Goal: Transaction & Acquisition: Purchase product/service

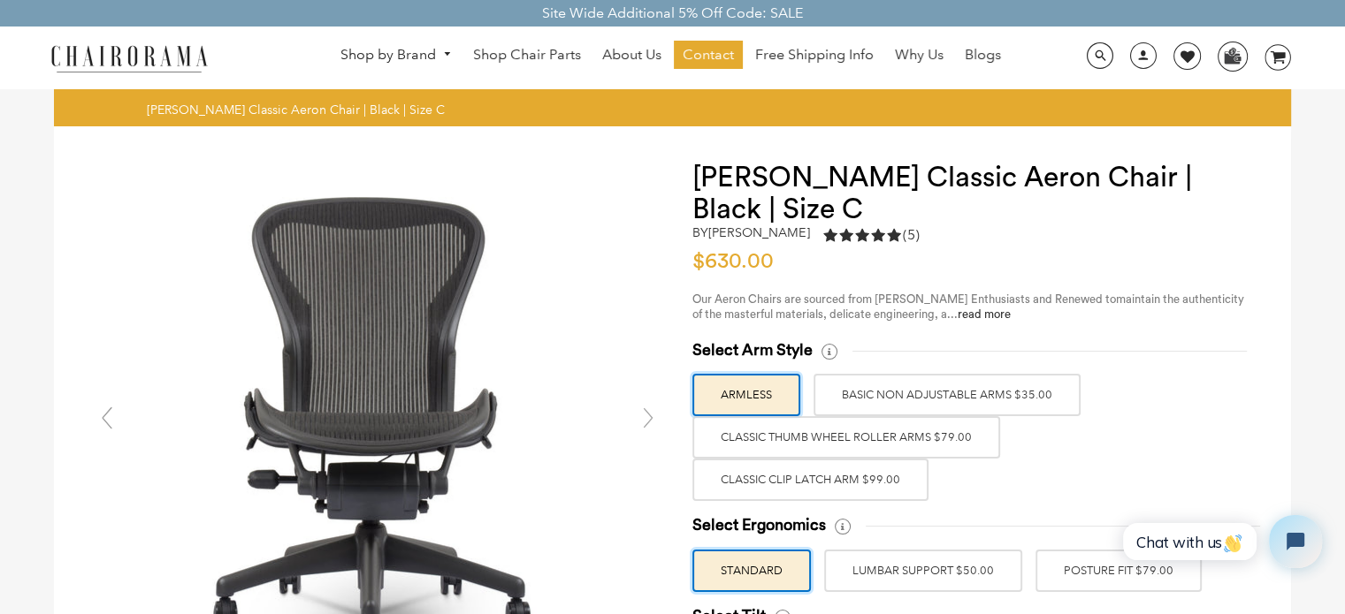
scroll to position [88, 0]
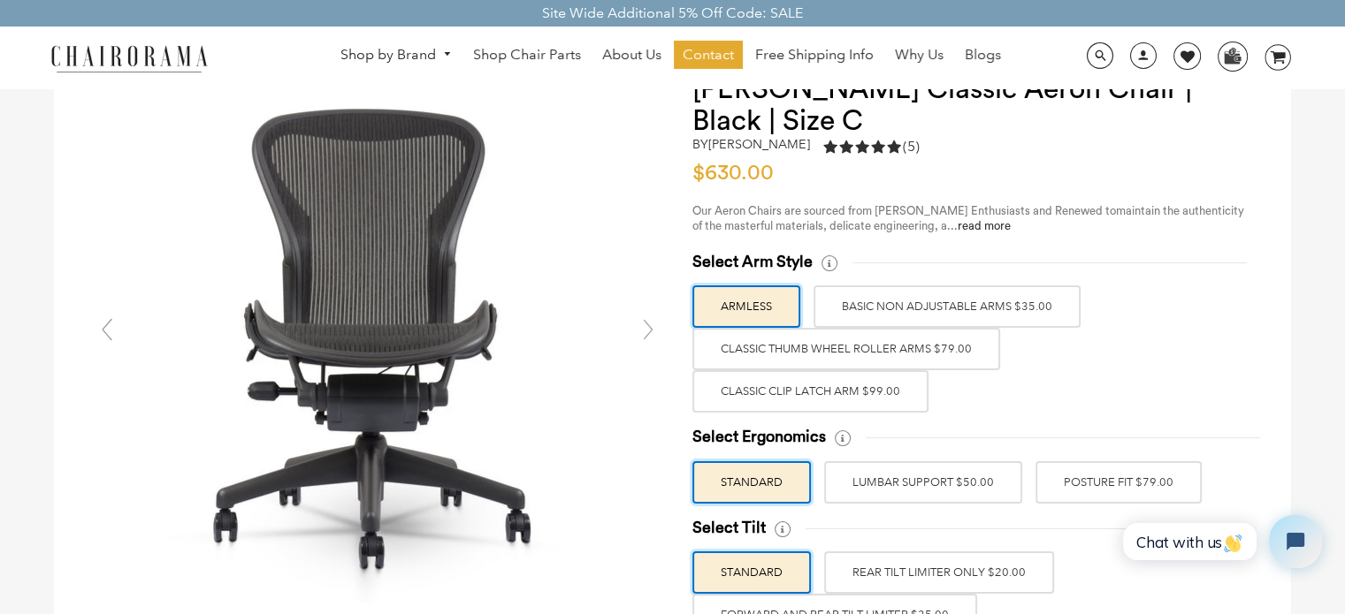
click at [813, 389] on label "Classic Clip Latch Arm $99.00" at bounding box center [810, 391] width 236 height 42
click at [0, 0] on input "Classic Clip Latch Arm $99.00" at bounding box center [0, 0] width 0 height 0
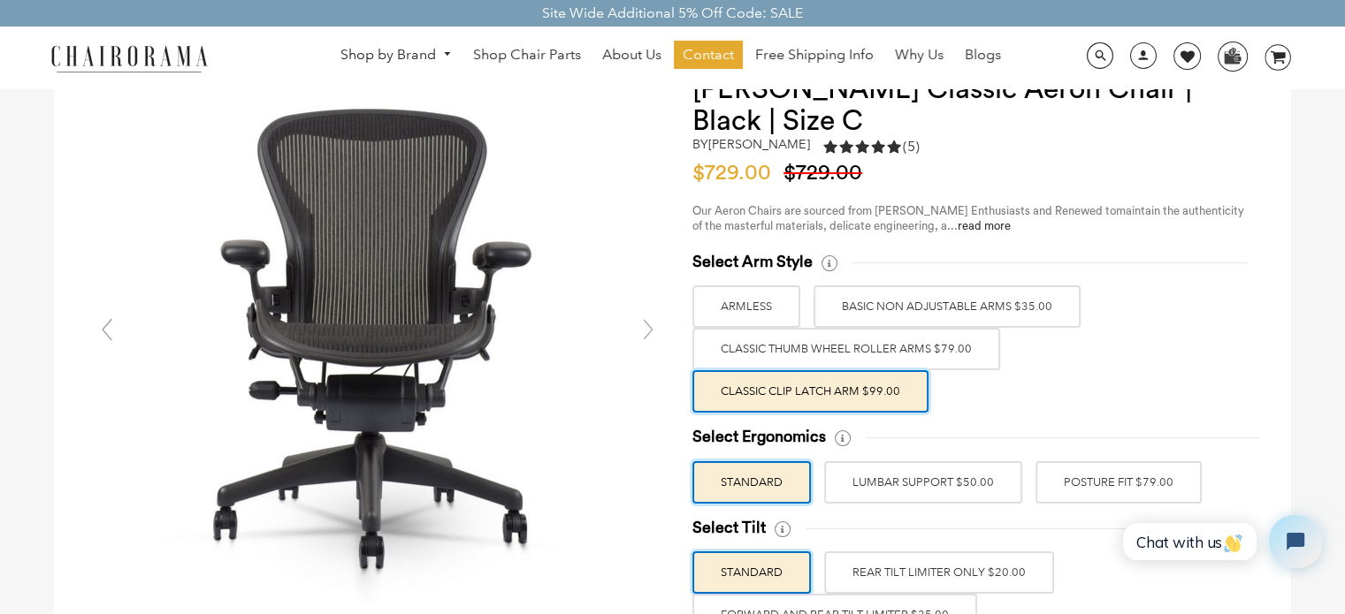
click at [1092, 484] on label "POSTURE FIT $79.00" at bounding box center [1118, 482] width 166 height 42
click at [0, 0] on input "POSTURE FIT $79.00" at bounding box center [0, 0] width 0 height 0
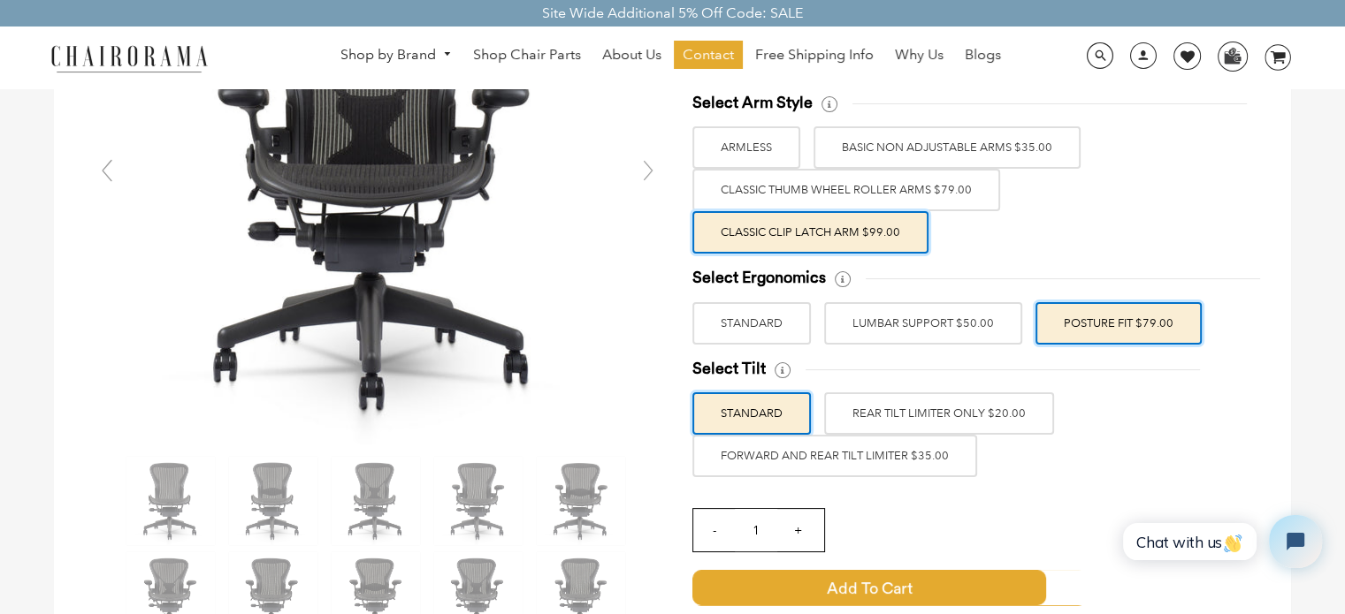
scroll to position [265, 0]
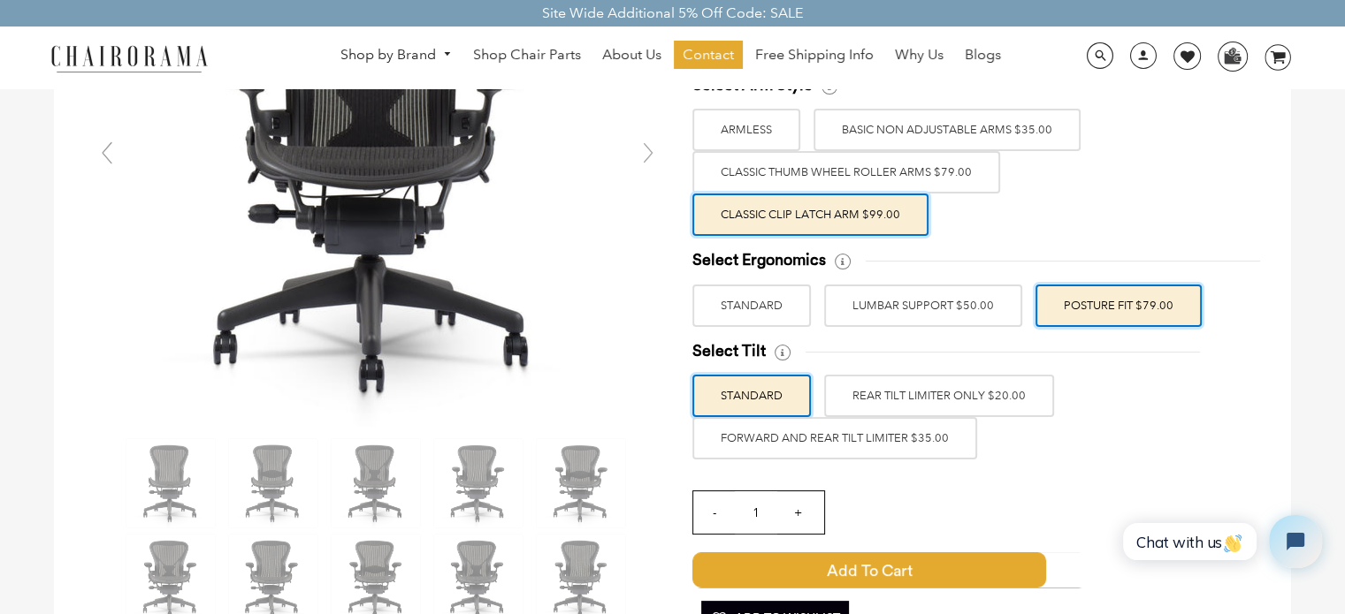
click at [955, 389] on label "REAR TILT LIMITER ONLY $20.00" at bounding box center [939, 396] width 230 height 42
click at [0, 0] on input "REAR TILT LIMITER ONLY $20.00" at bounding box center [0, 0] width 0 height 0
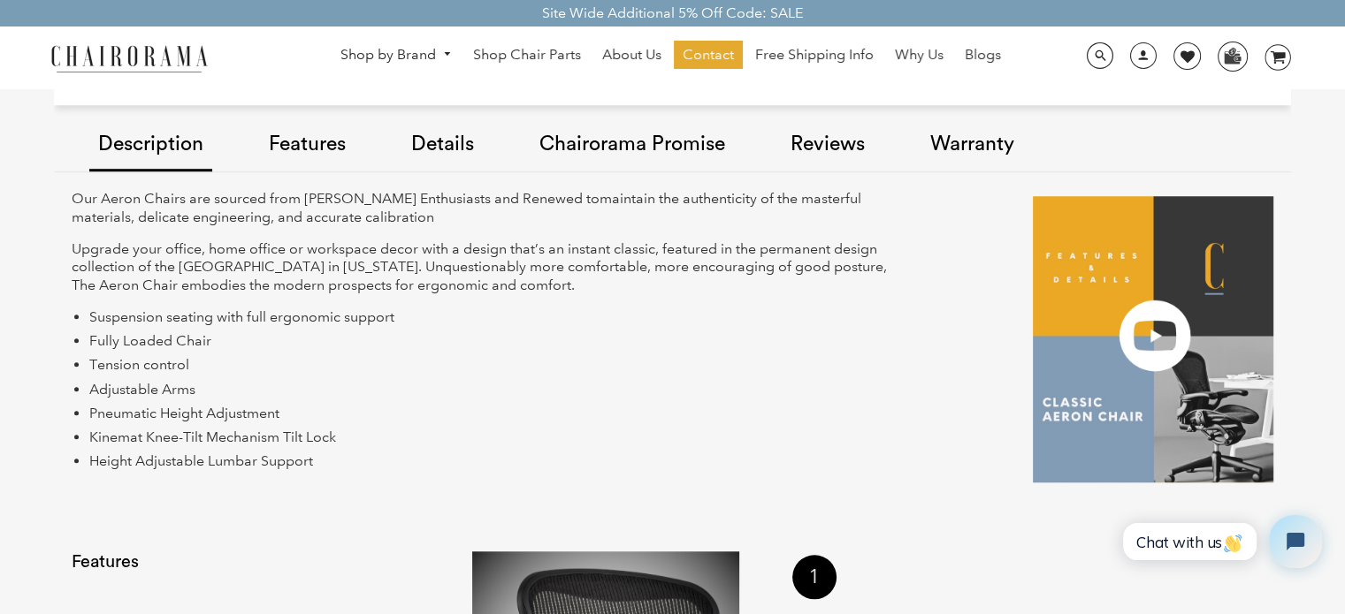
scroll to position [1414, 0]
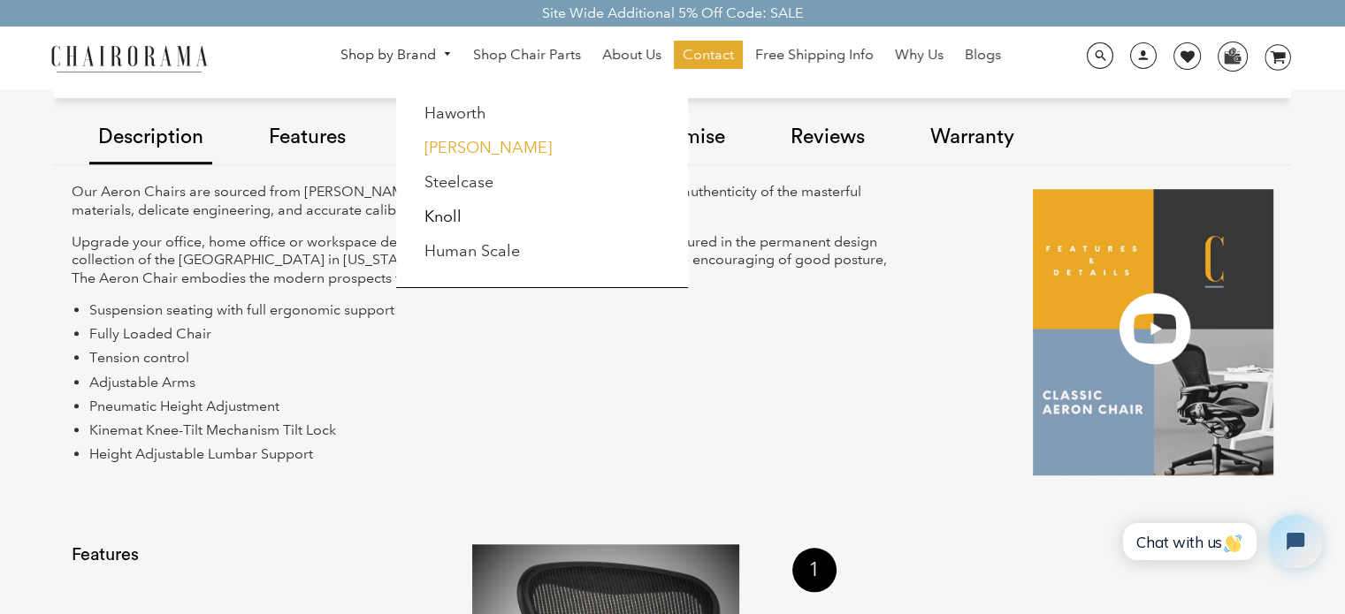
click at [477, 146] on link "[PERSON_NAME]" at bounding box center [487, 147] width 127 height 19
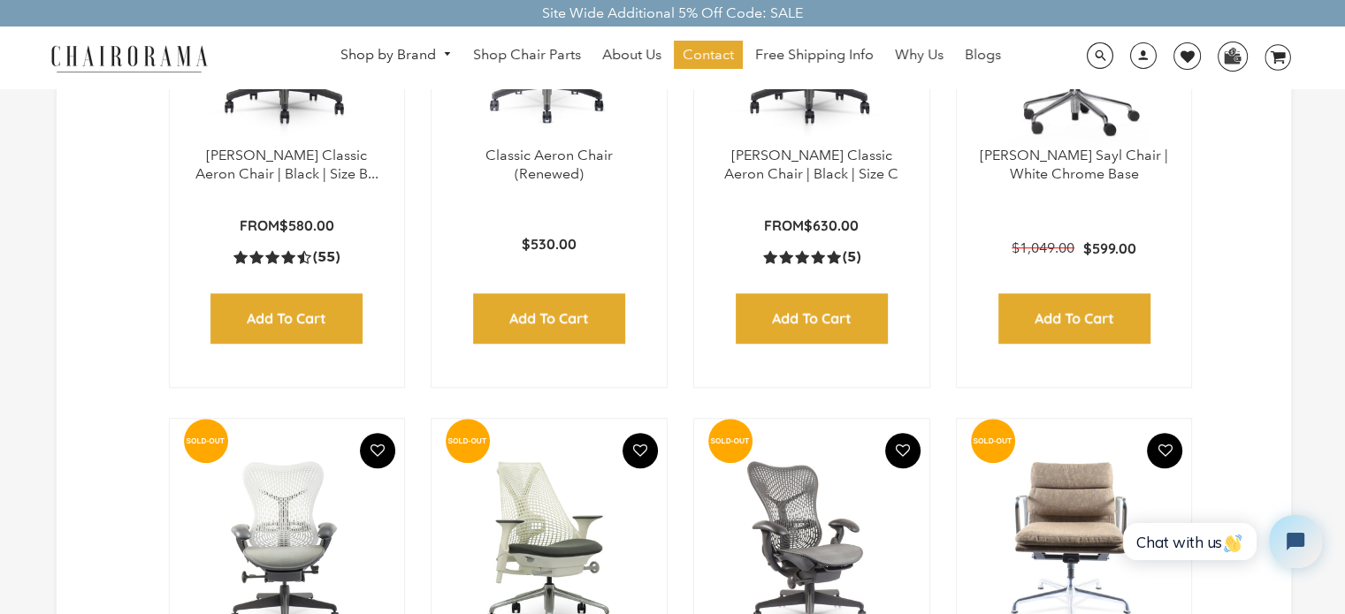
scroll to position [972, 0]
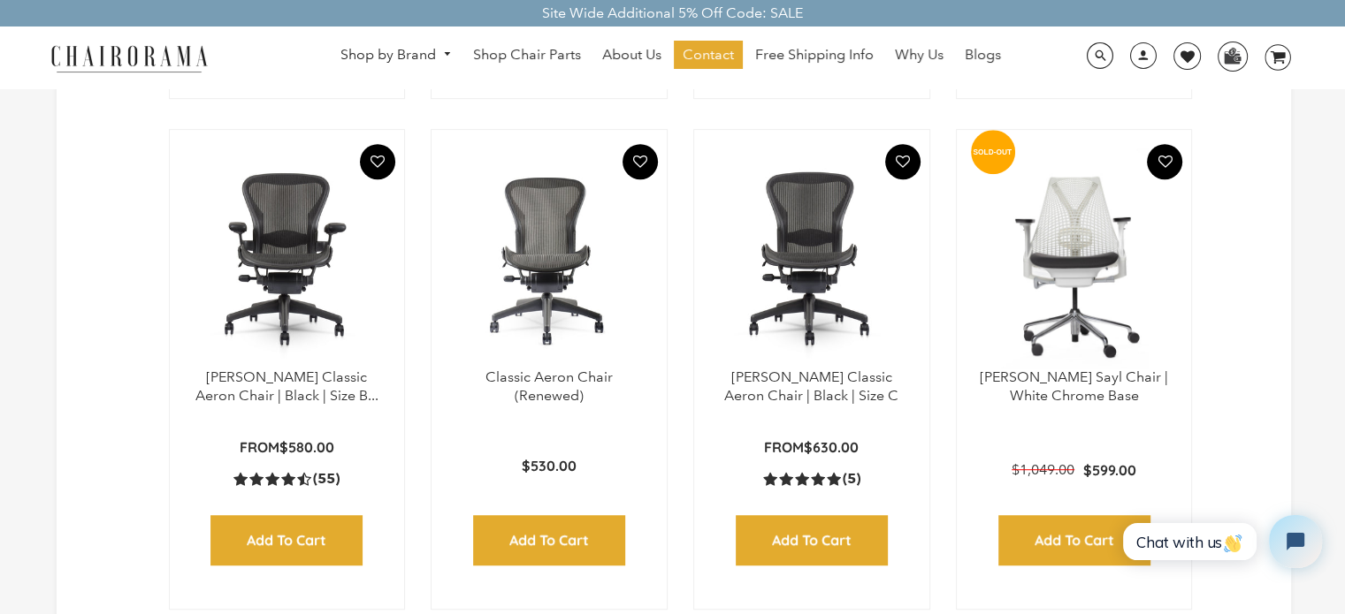
click at [790, 336] on img at bounding box center [812, 258] width 200 height 221
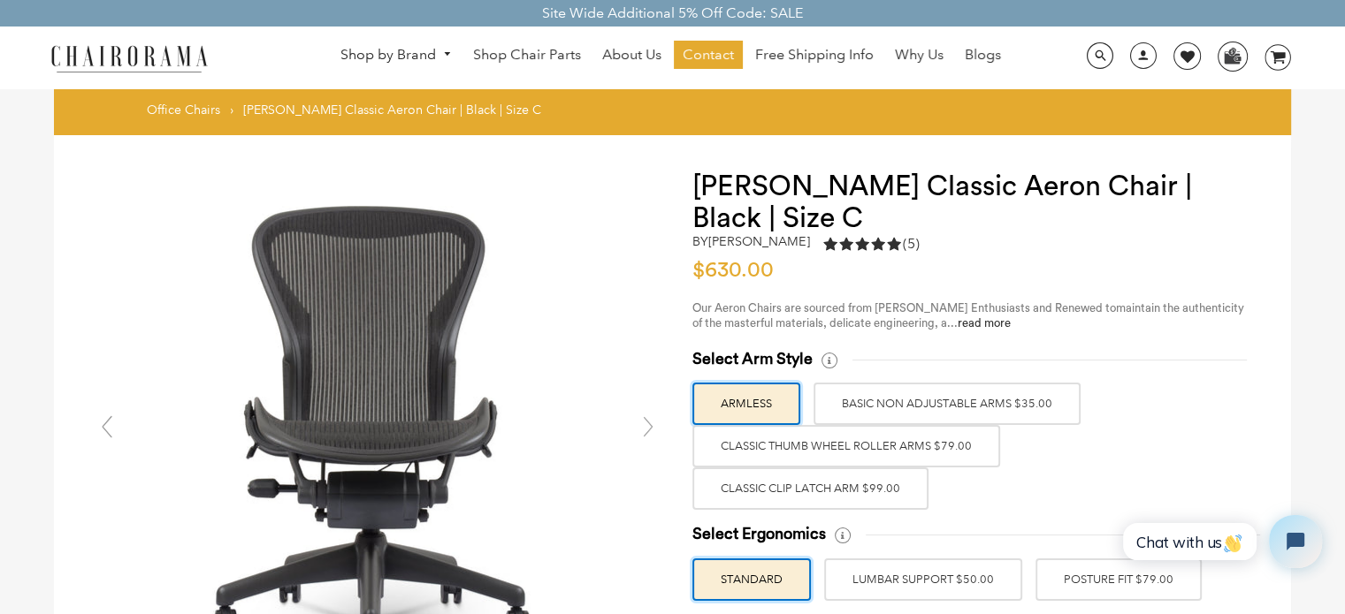
click at [818, 489] on label "Classic Clip Latch Arm $99.00" at bounding box center [810, 489] width 236 height 42
click at [0, 0] on input "Classic Clip Latch Arm $99.00" at bounding box center [0, 0] width 0 height 0
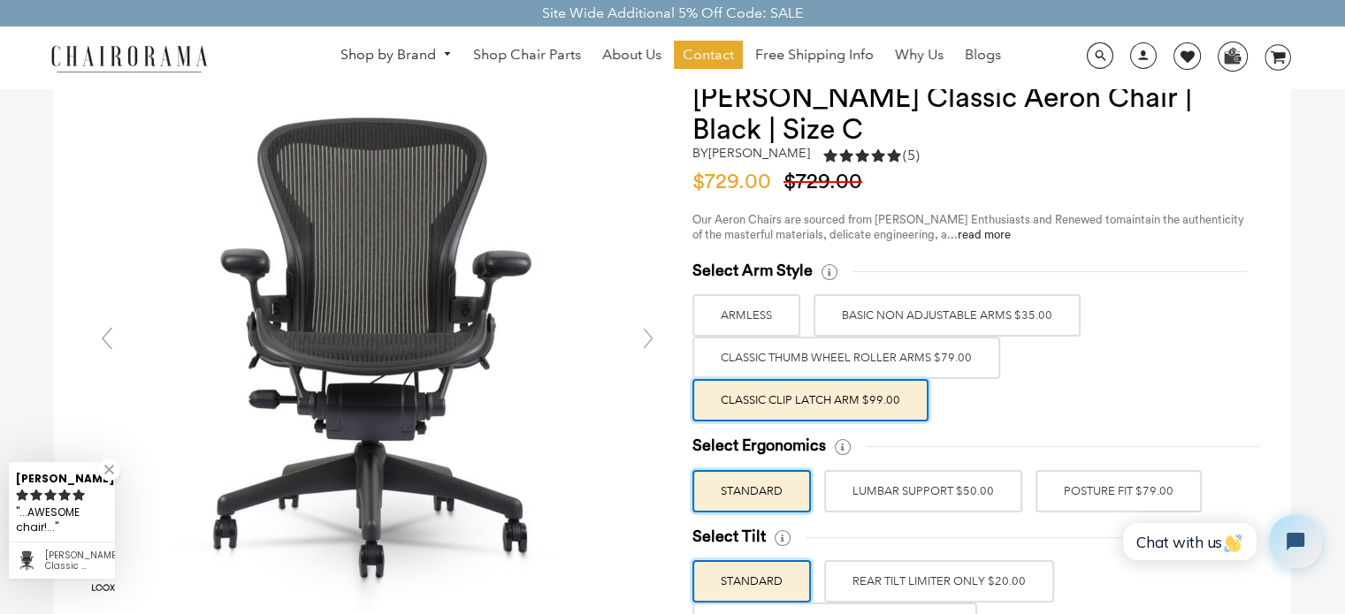
scroll to position [177, 0]
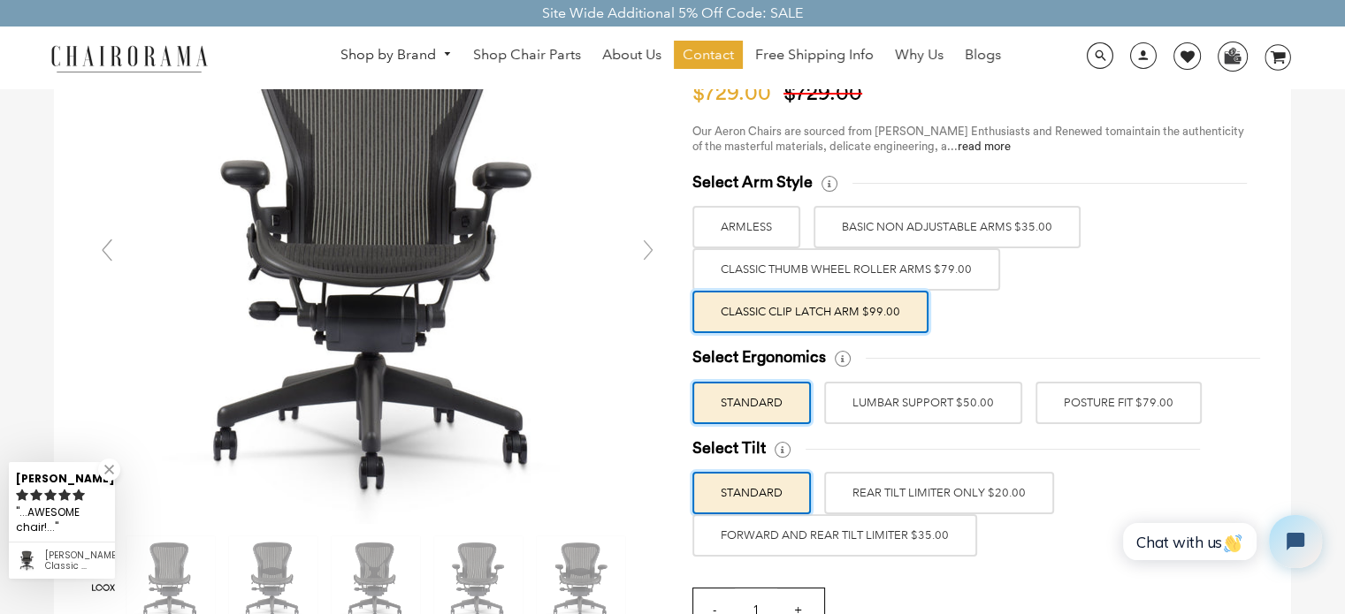
click at [1086, 397] on label "POSTURE FIT $79.00" at bounding box center [1118, 403] width 166 height 42
click at [0, 0] on input "POSTURE FIT $79.00" at bounding box center [0, 0] width 0 height 0
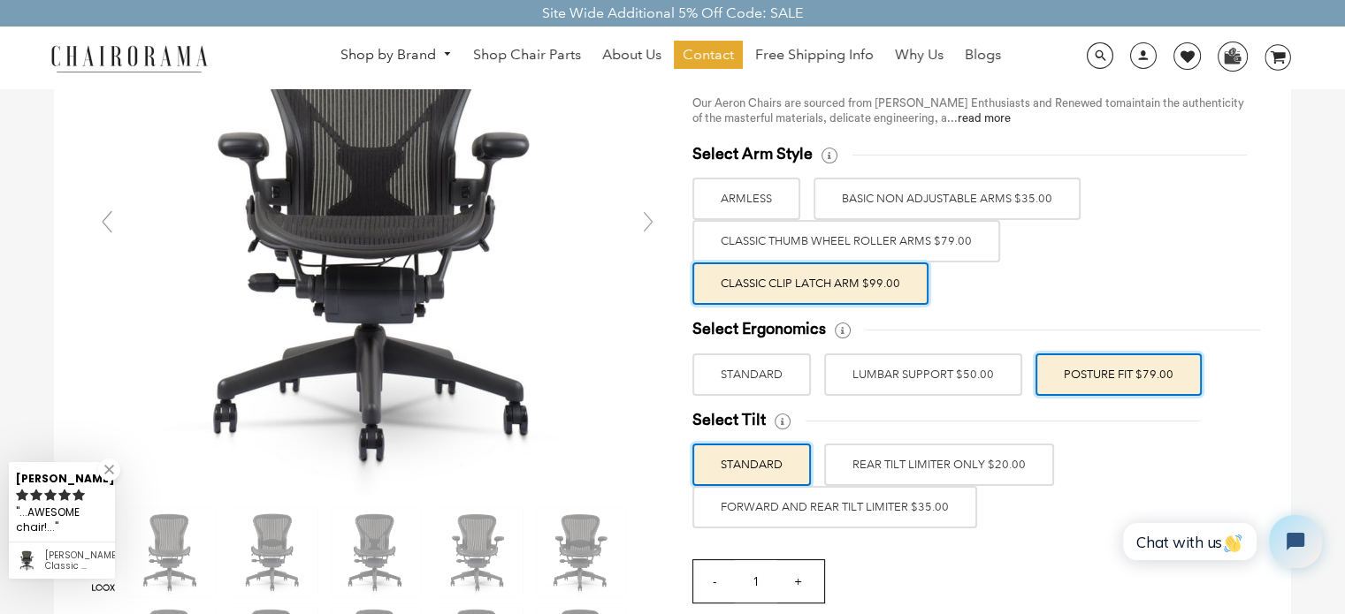
scroll to position [265, 0]
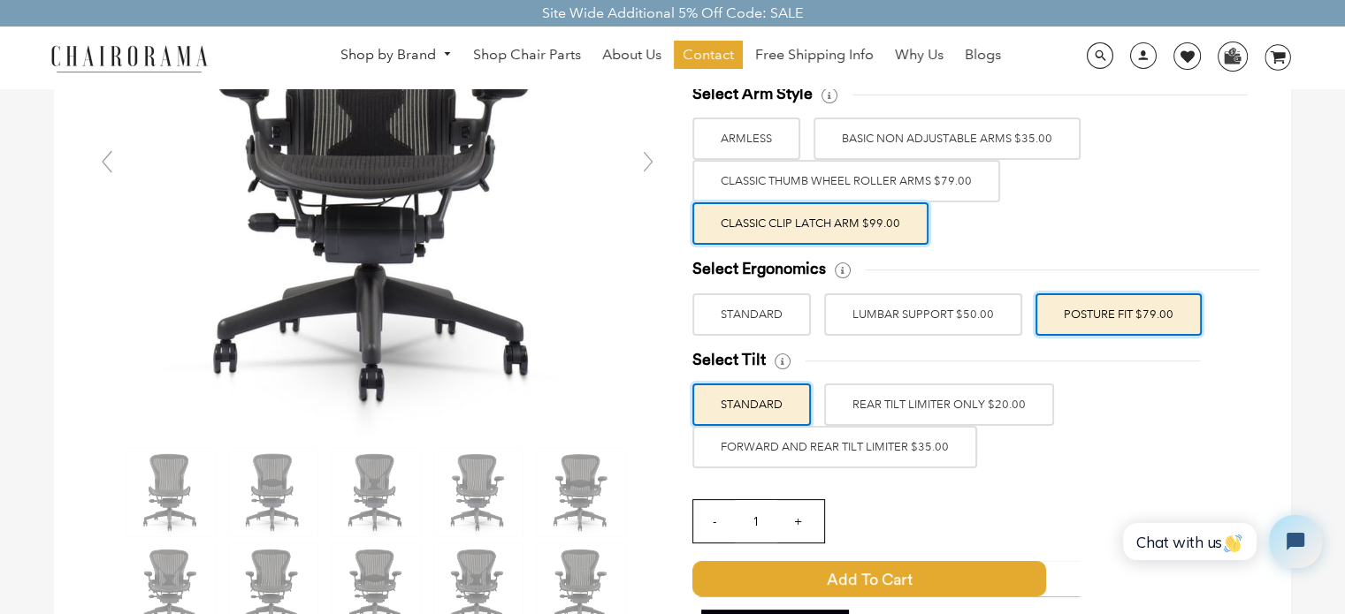
click at [987, 406] on label "REAR TILT LIMITER ONLY $20.00" at bounding box center [939, 405] width 230 height 42
click at [0, 0] on input "REAR TILT LIMITER ONLY $20.00" at bounding box center [0, 0] width 0 height 0
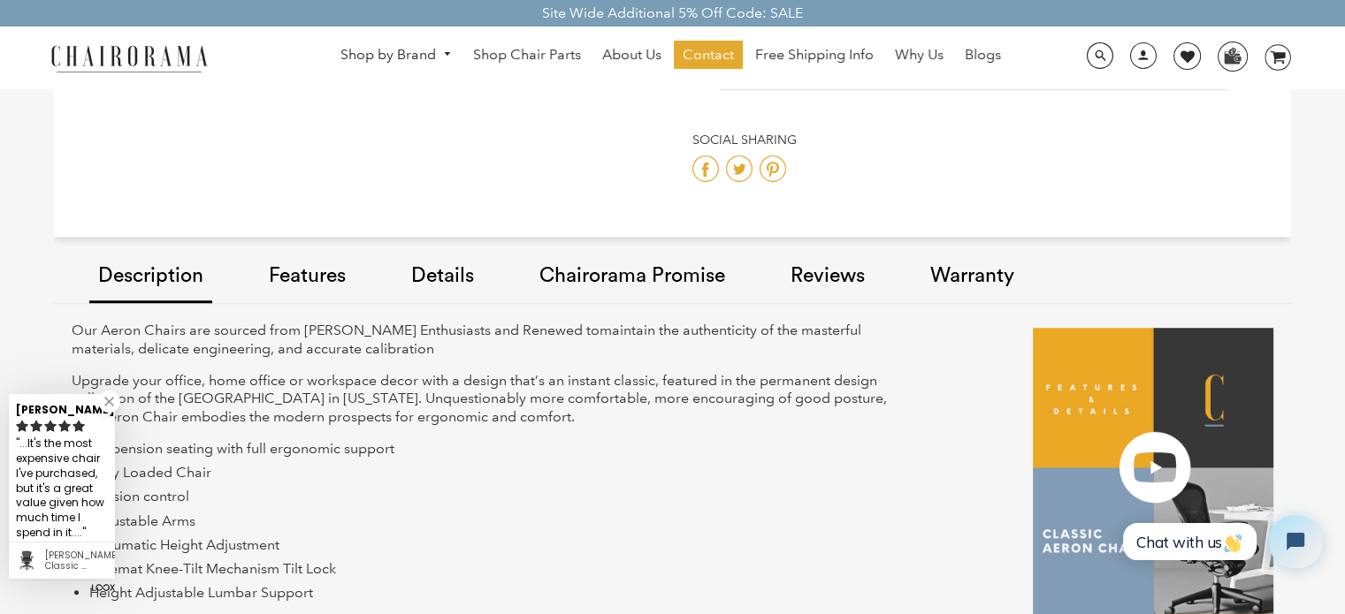
scroll to position [1326, 0]
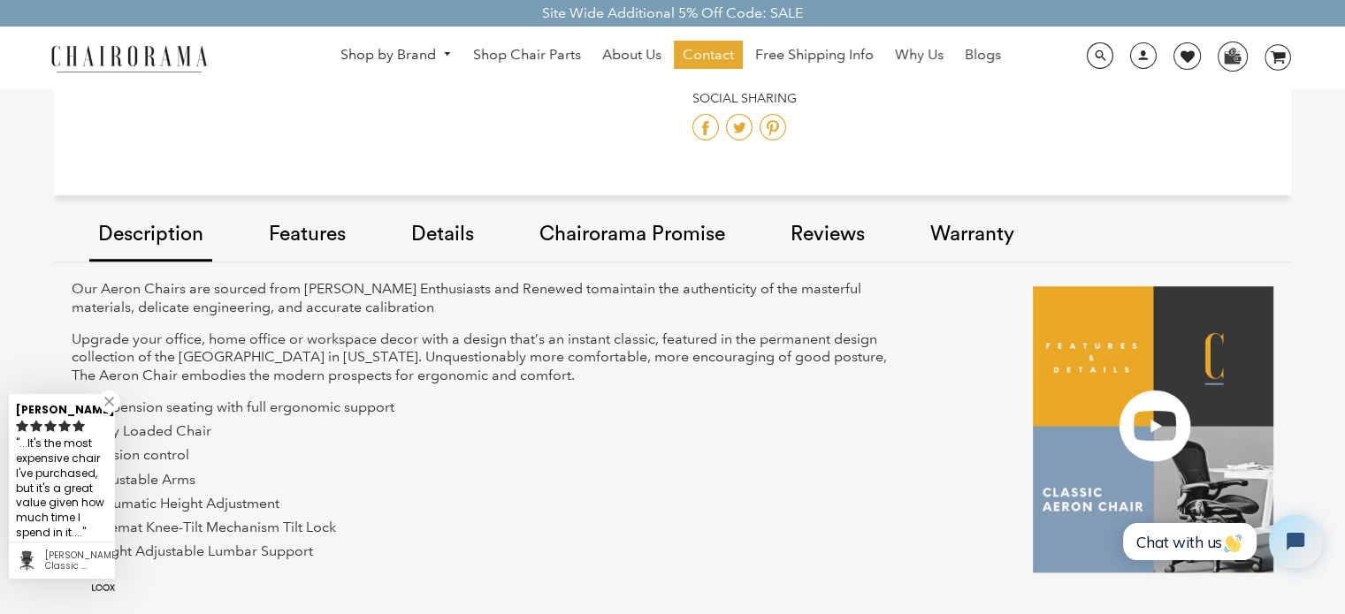
click at [974, 232] on link "Warranty" at bounding box center [972, 236] width 102 height 100
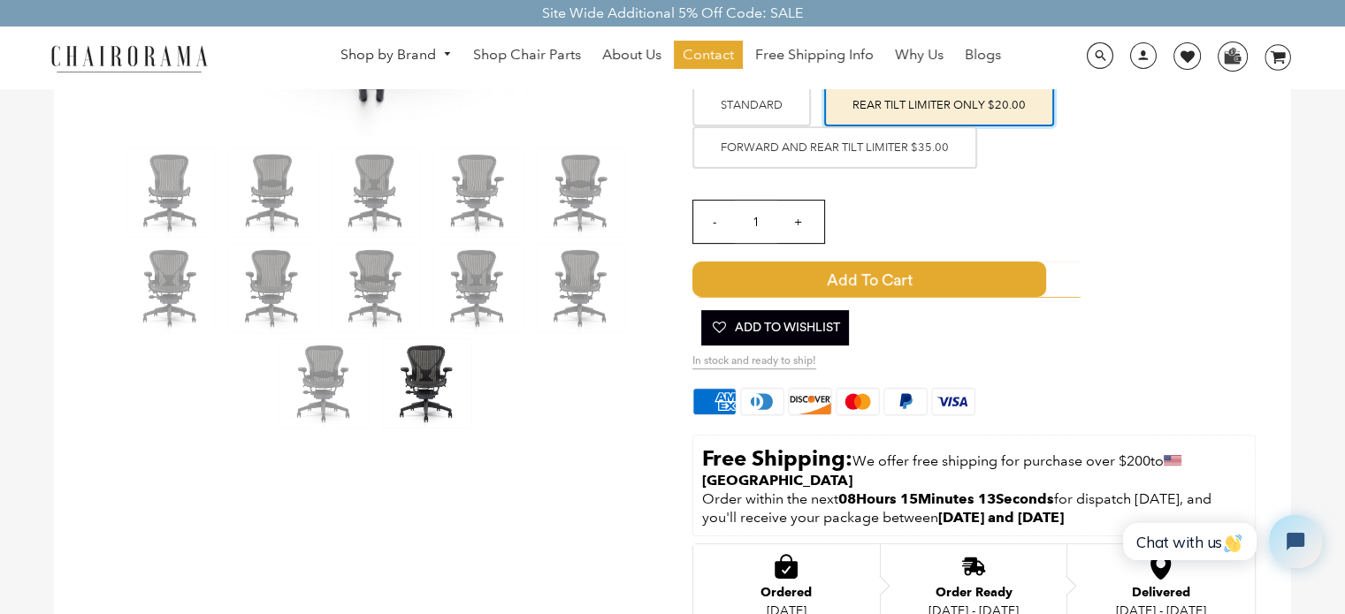
scroll to position [530, 0]
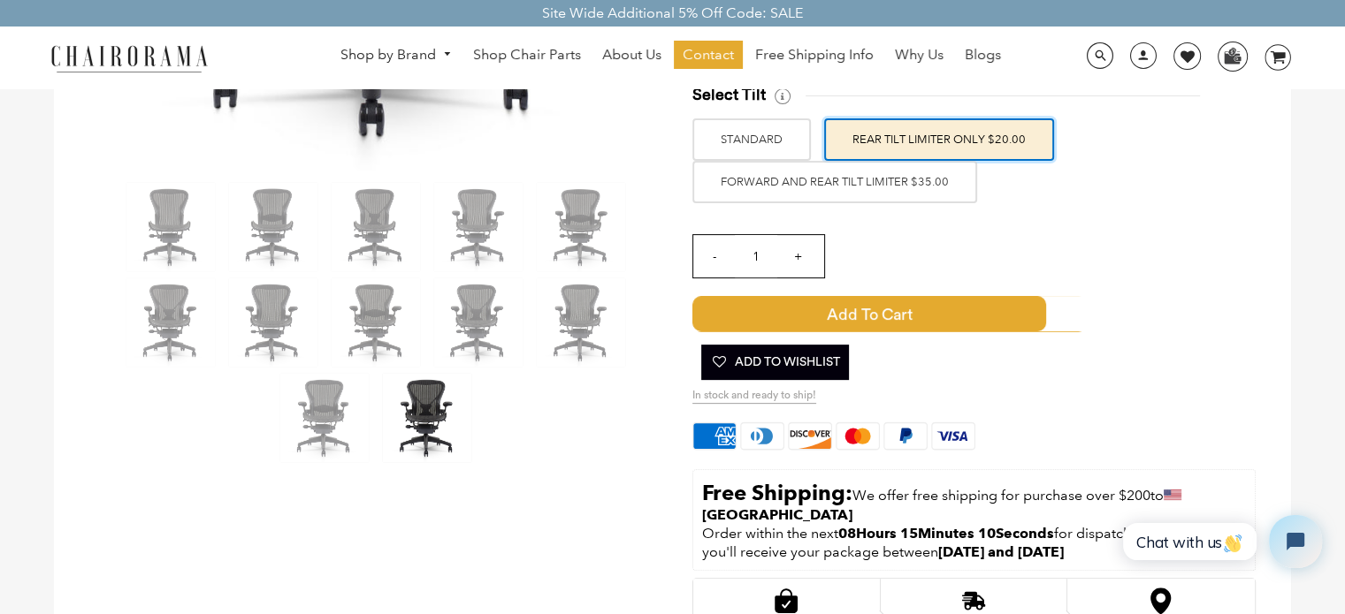
click at [795, 254] on input "+" at bounding box center [797, 256] width 42 height 42
click at [713, 255] on input "-" at bounding box center [714, 256] width 42 height 42
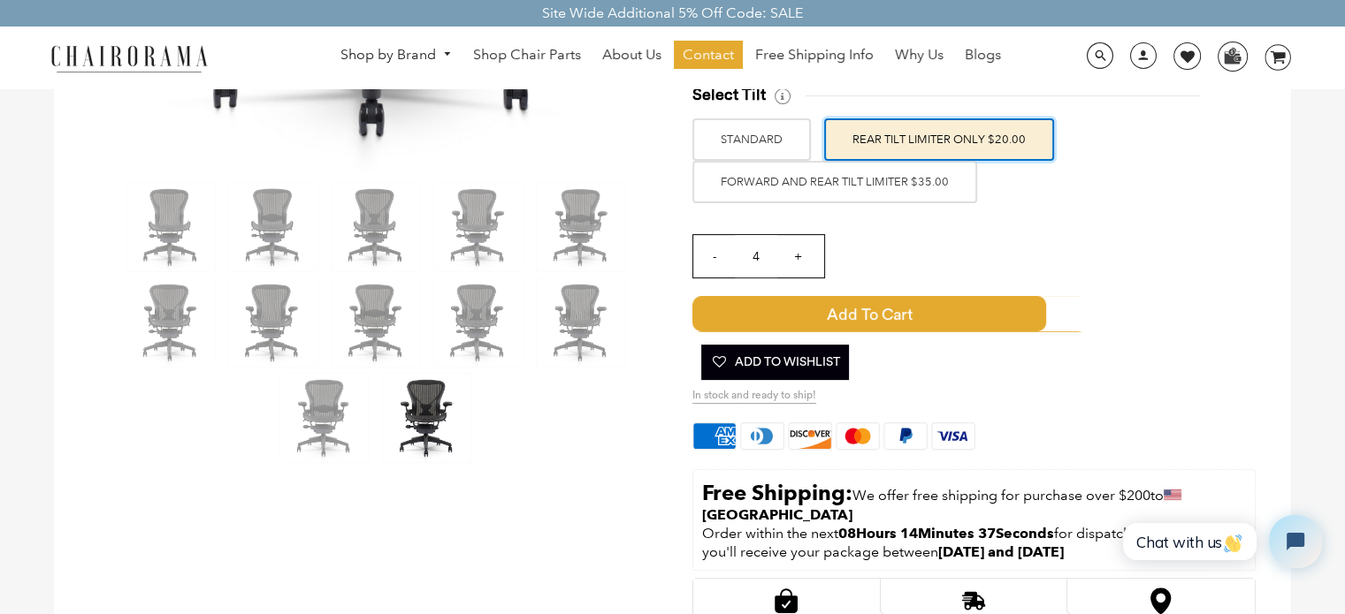
click at [713, 255] on input "-" at bounding box center [714, 256] width 42 height 42
type input "1"
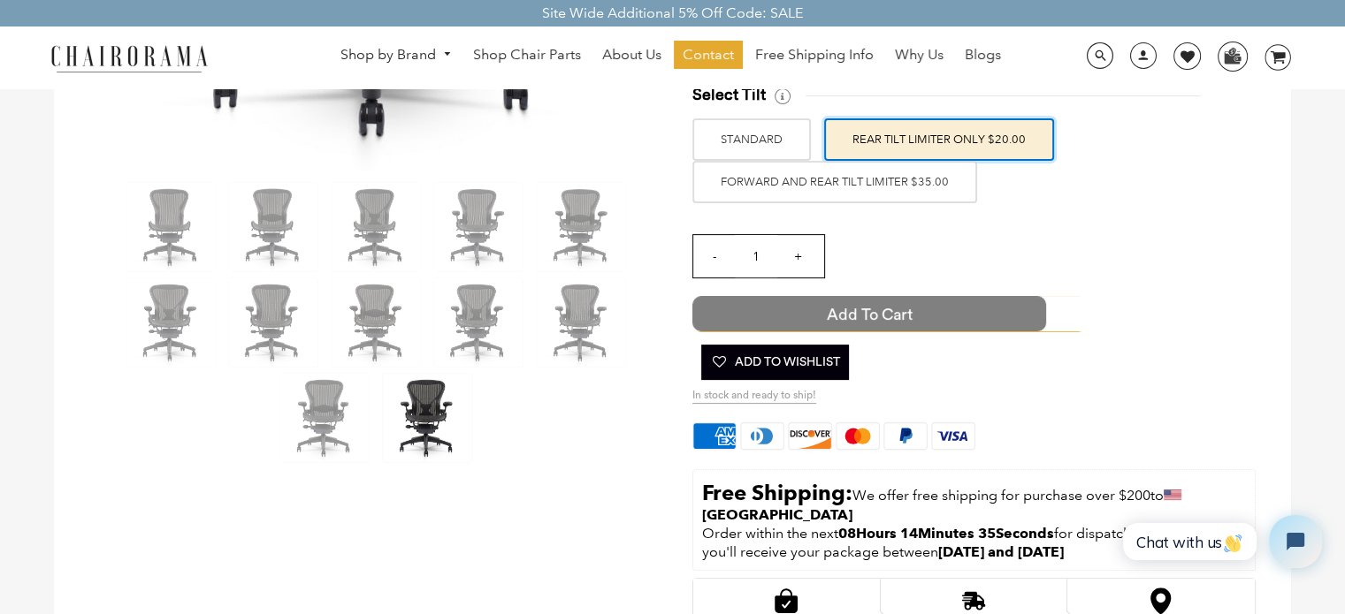
click at [906, 301] on span "Add to Cart" at bounding box center [869, 313] width 354 height 35
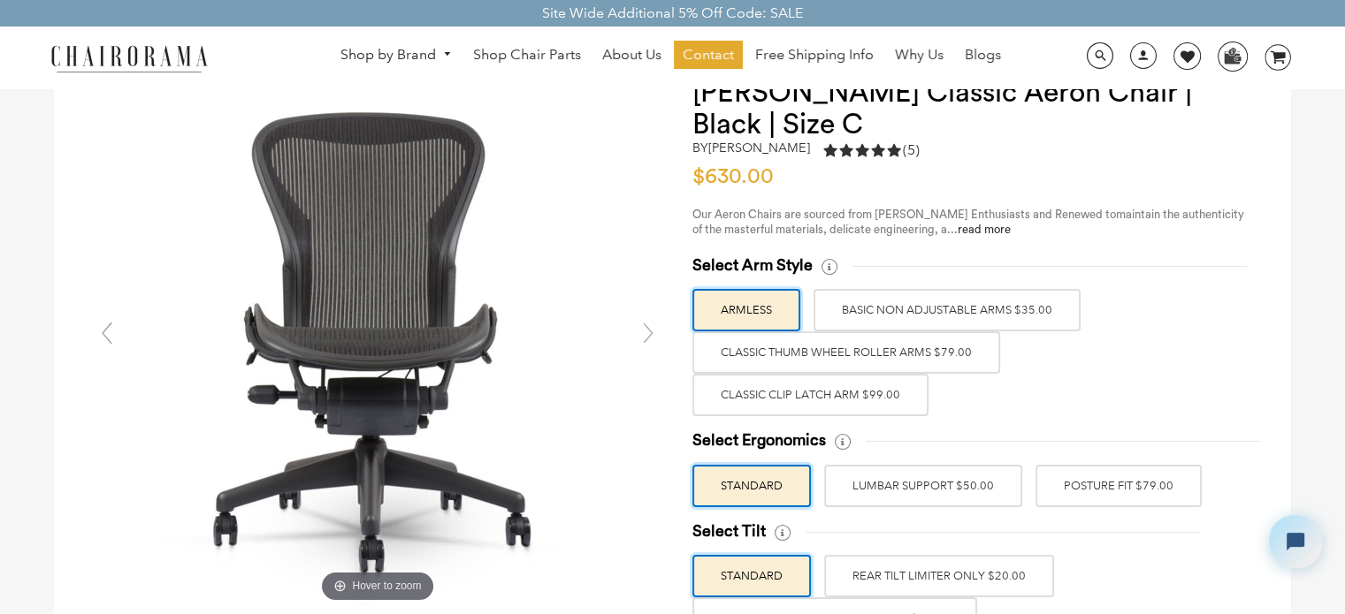
scroll to position [88, 0]
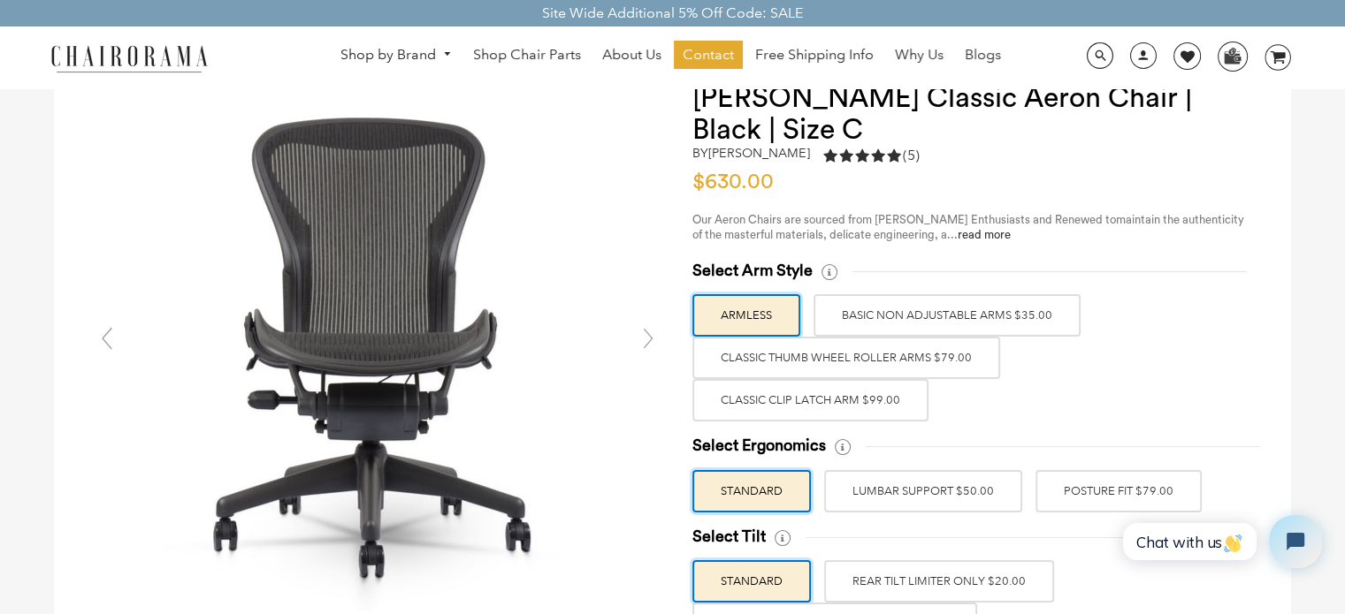
click at [829, 403] on label "Classic Clip Latch Arm $99.00" at bounding box center [810, 400] width 236 height 42
click at [0, 0] on input "Classic Clip Latch Arm $99.00" at bounding box center [0, 0] width 0 height 0
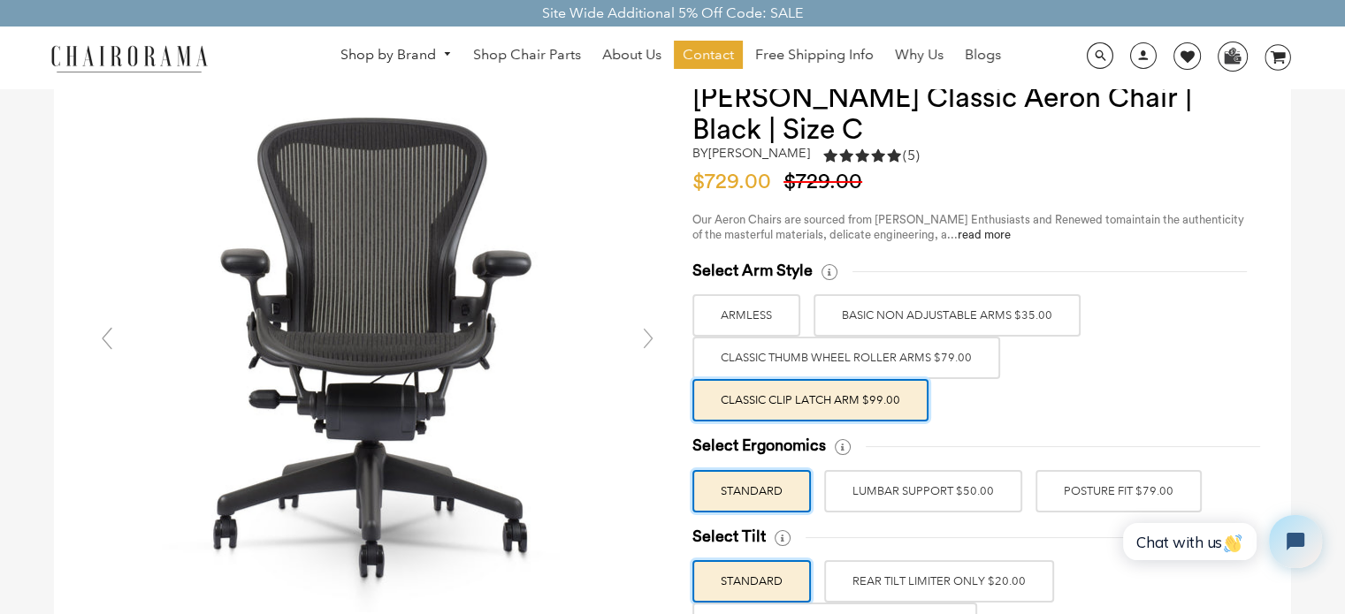
click at [1071, 486] on label "POSTURE FIT $79.00" at bounding box center [1118, 491] width 166 height 42
click at [0, 0] on input "POSTURE FIT $79.00" at bounding box center [0, 0] width 0 height 0
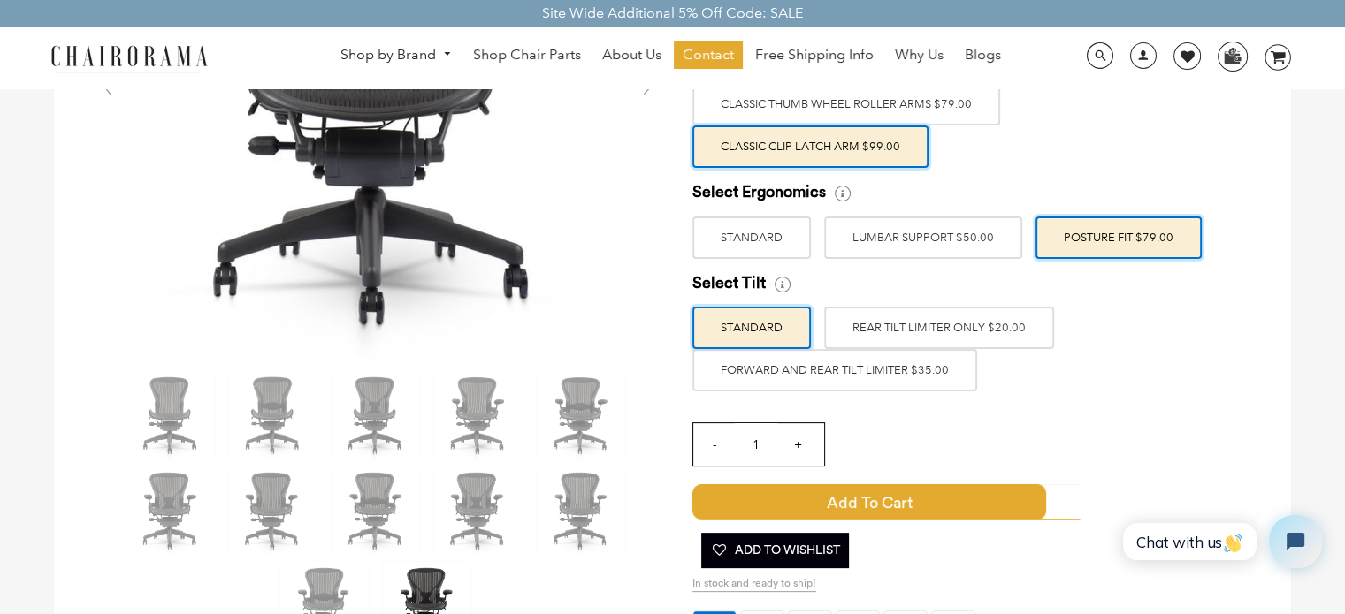
scroll to position [354, 0]
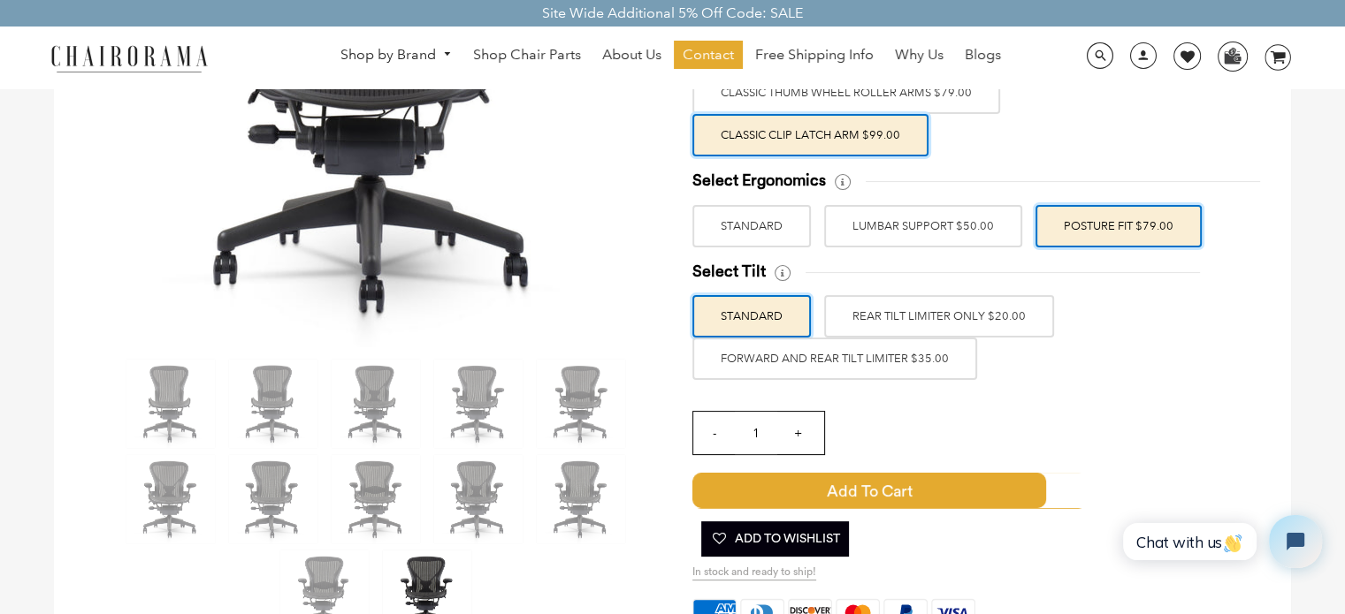
click at [984, 317] on label "REAR TILT LIMITER ONLY $20.00" at bounding box center [939, 316] width 230 height 42
click at [0, 0] on input "REAR TILT LIMITER ONLY $20.00" at bounding box center [0, 0] width 0 height 0
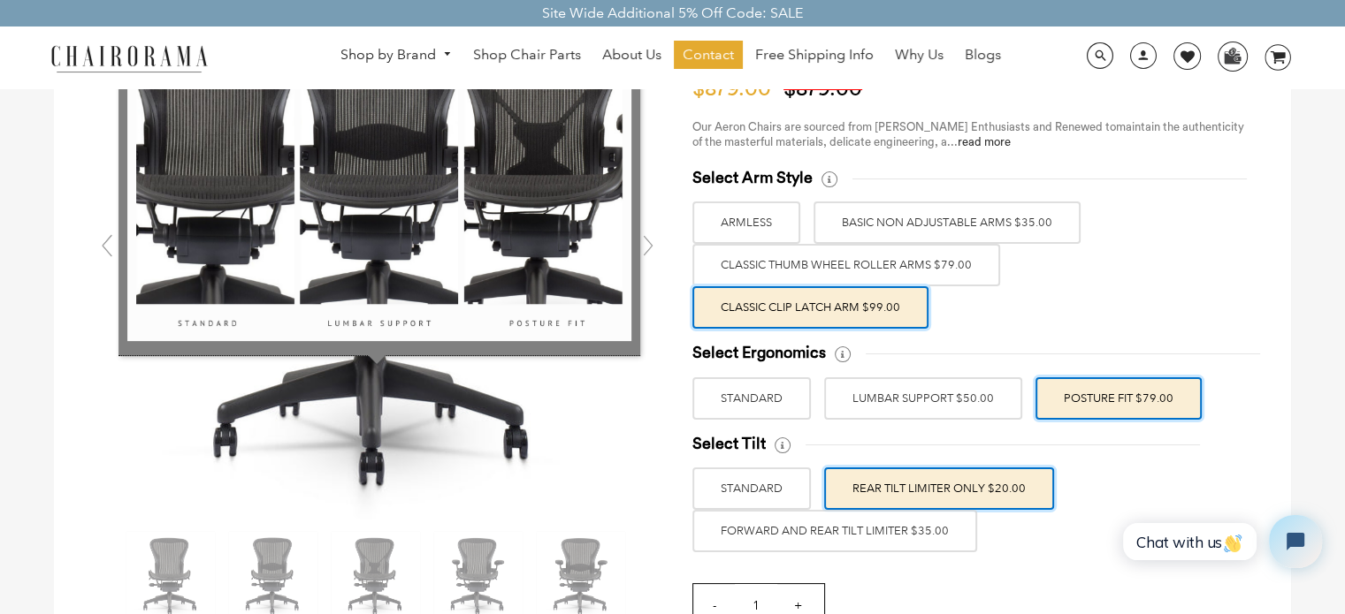
scroll to position [0, 0]
